Goal: Information Seeking & Learning: Find specific fact

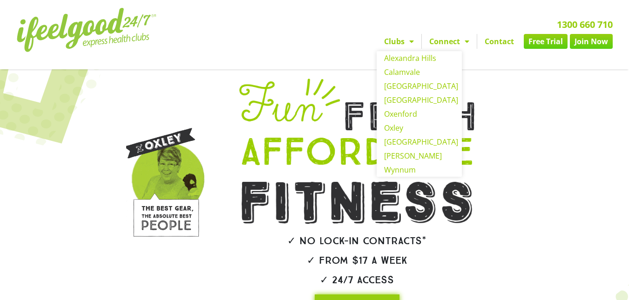
click at [411, 41] on span "Menu" at bounding box center [408, 41] width 9 height 17
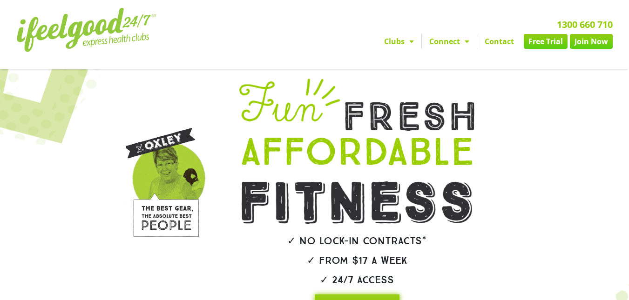
click at [411, 41] on span "Menu" at bounding box center [408, 41] width 9 height 17
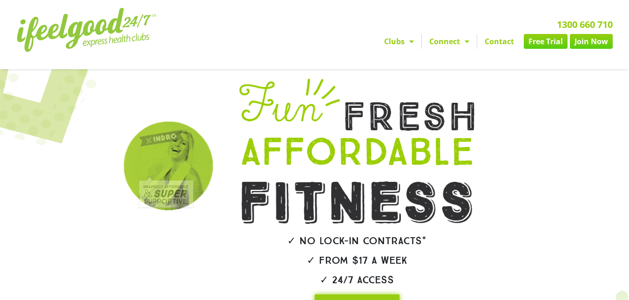
click at [527, 126] on div at bounding box center [544, 198] width 51 height 249
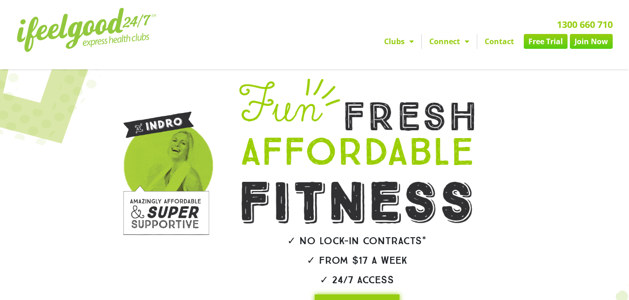
scroll to position [234, 0]
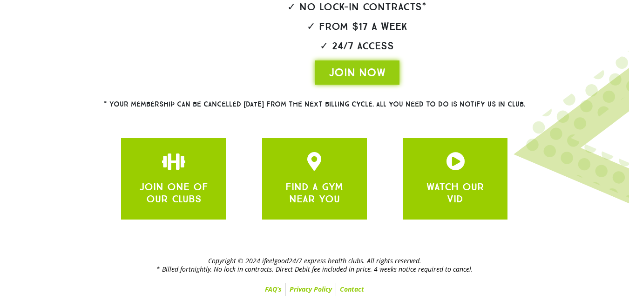
click at [265, 286] on link "FAQ’s" at bounding box center [273, 289] width 24 height 13
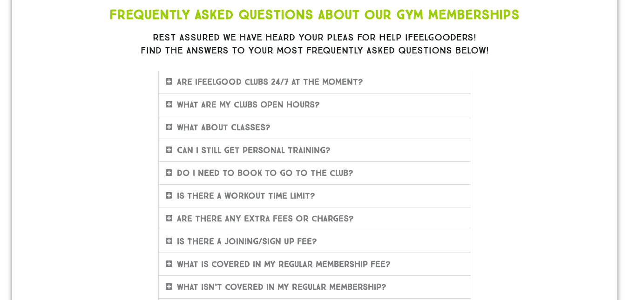
click at [174, 128] on span at bounding box center [171, 127] width 11 height 8
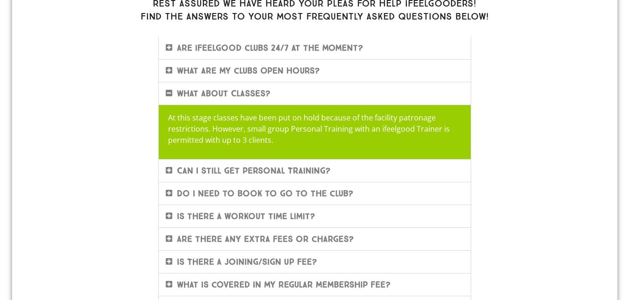
scroll to position [233, 0]
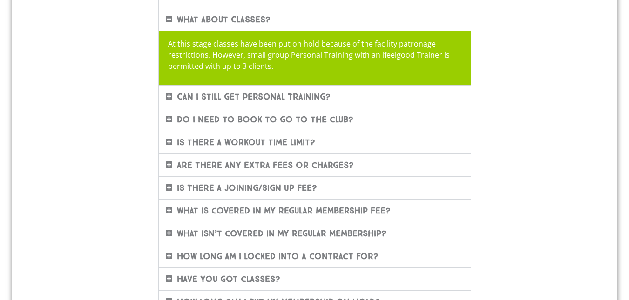
click at [172, 101] on div "Can I still get Personal Training?" at bounding box center [315, 97] width 312 height 22
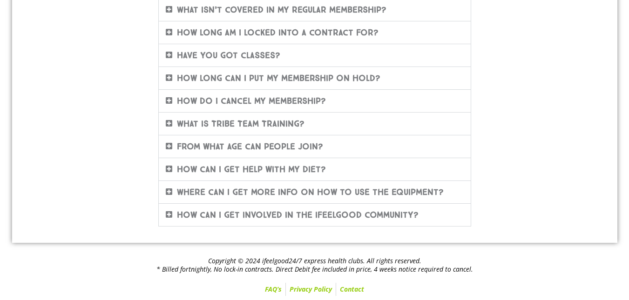
scroll to position [0, 0]
